Goal: Find specific page/section: Find specific page/section

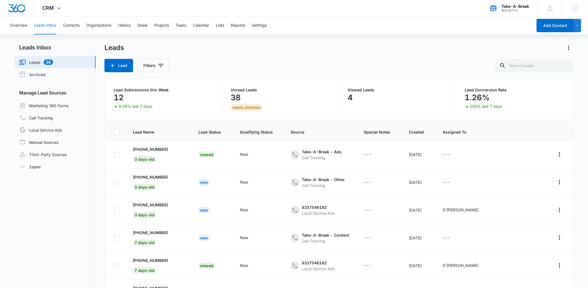
click at [513, 9] on div "M316771" at bounding box center [514, 11] width 27 height 4
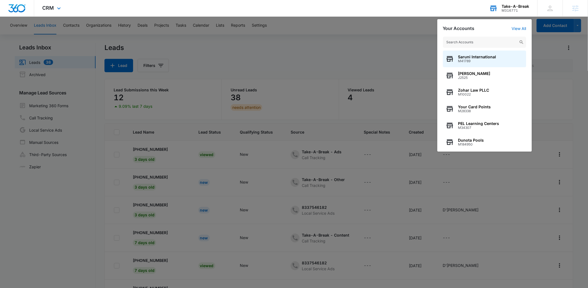
click at [484, 40] on input "text" at bounding box center [484, 42] width 83 height 11
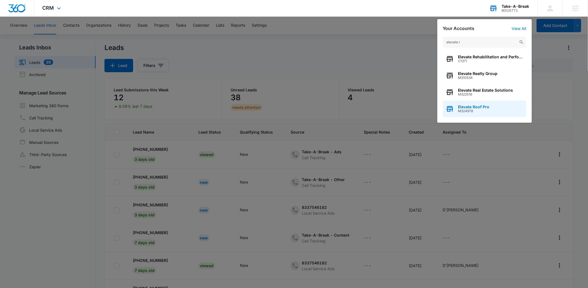
type input "elevate r"
click at [476, 105] on span "Elevate Roof Pro" at bounding box center [473, 107] width 31 height 4
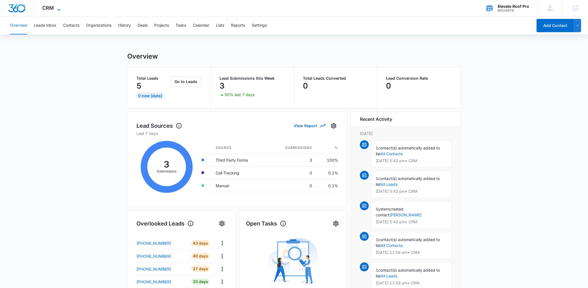
click at [59, 10] on icon at bounding box center [58, 10] width 3 height 2
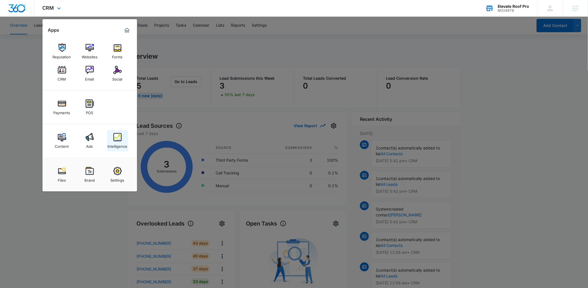
click at [117, 136] on img at bounding box center [117, 137] width 8 height 8
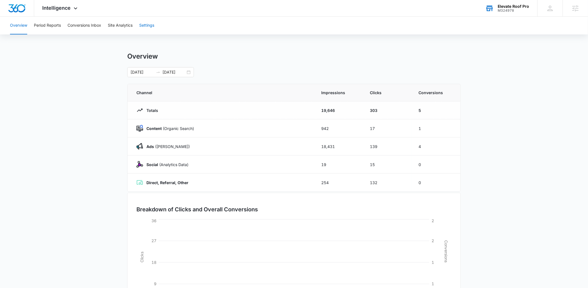
click at [146, 26] on button "Settings" at bounding box center [146, 26] width 15 height 18
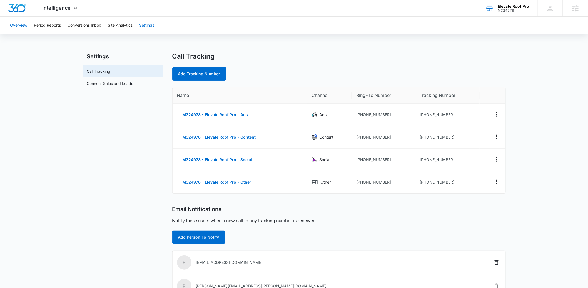
click at [23, 24] on button "Overview" at bounding box center [18, 26] width 17 height 18
